Goal: Transaction & Acquisition: Purchase product/service

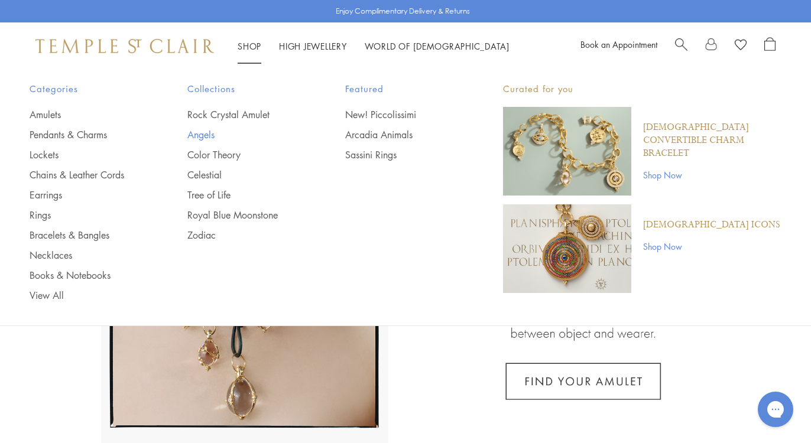
click at [203, 135] on link "Angels" at bounding box center [242, 134] width 111 height 13
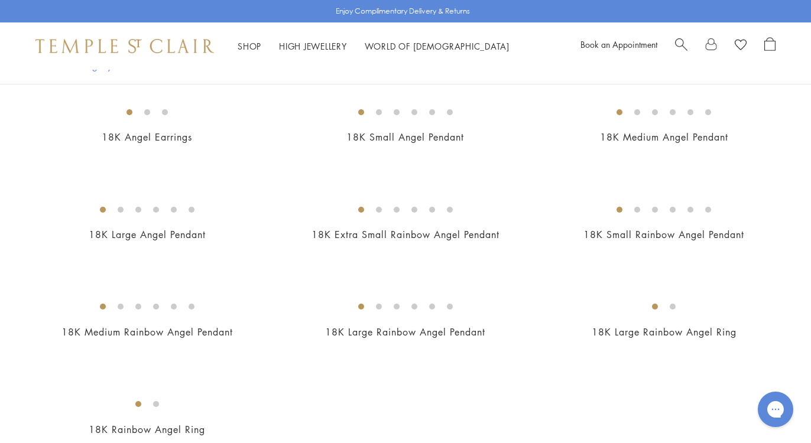
scroll to position [1222, 0]
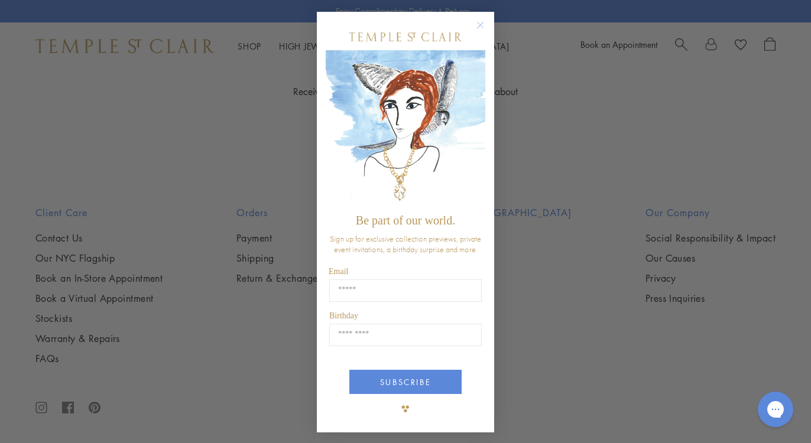
click at [477, 24] on circle "Close dialog" at bounding box center [480, 25] width 14 height 14
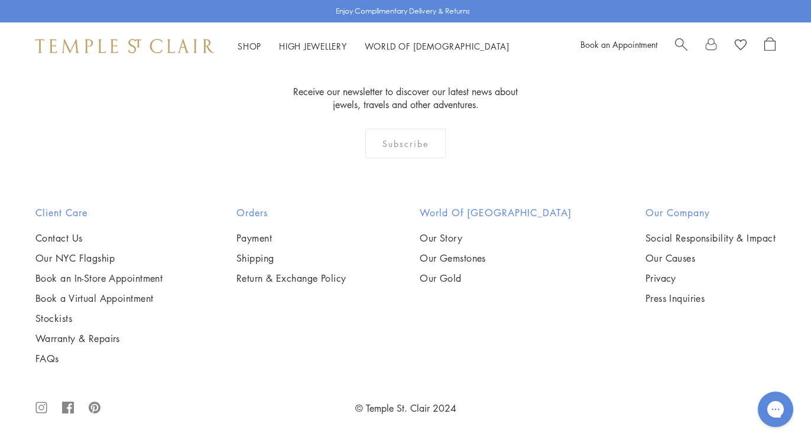
scroll to position [1291, 0]
click at [0, 0] on img at bounding box center [0, 0] width 0 height 0
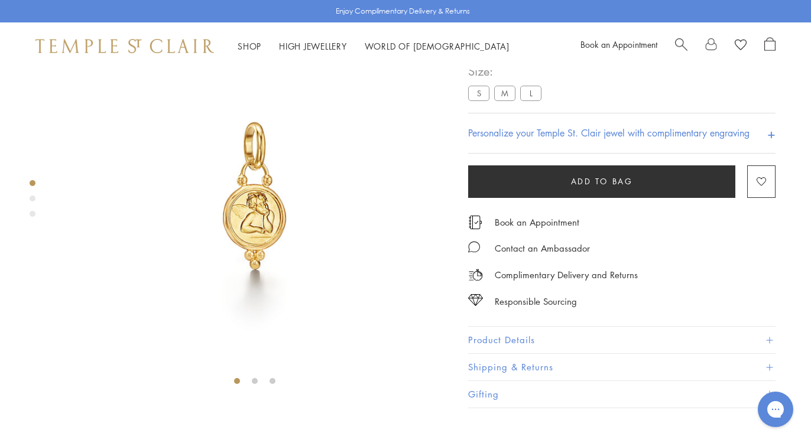
scroll to position [129, 0]
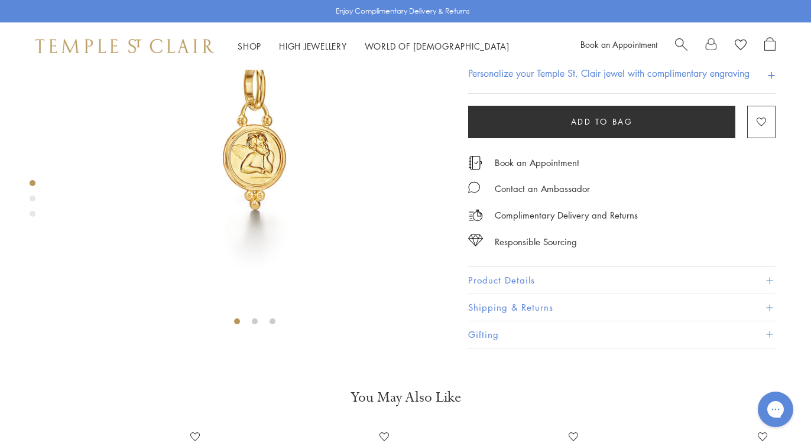
click at [523, 294] on button "Product Details" at bounding box center [621, 280] width 307 height 27
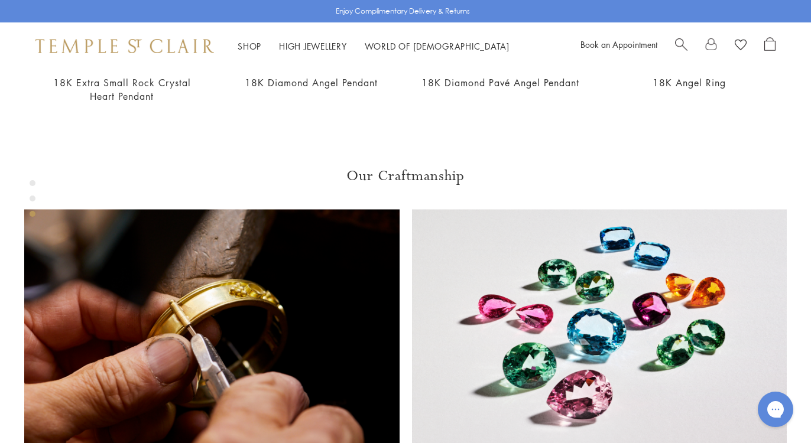
scroll to position [491, 0]
